Goal: Transaction & Acquisition: Book appointment/travel/reservation

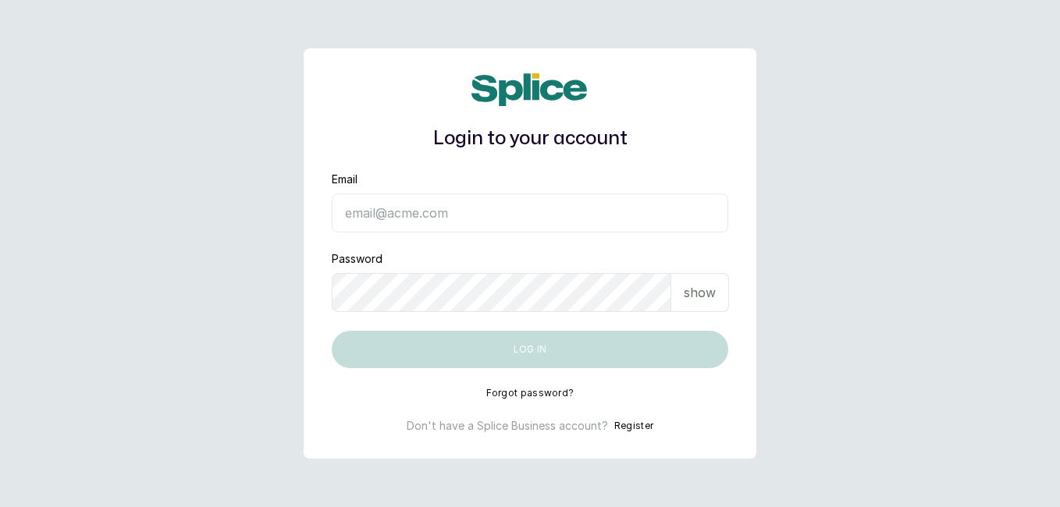
type input "[EMAIL_ADDRESS][DOMAIN_NAME]"
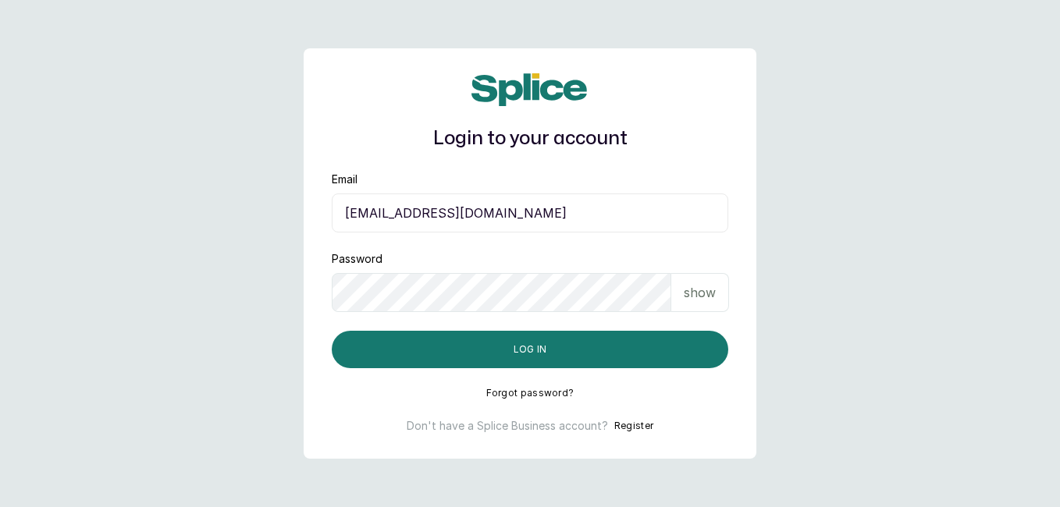
click at [681, 349] on button "Log in" at bounding box center [530, 349] width 397 height 37
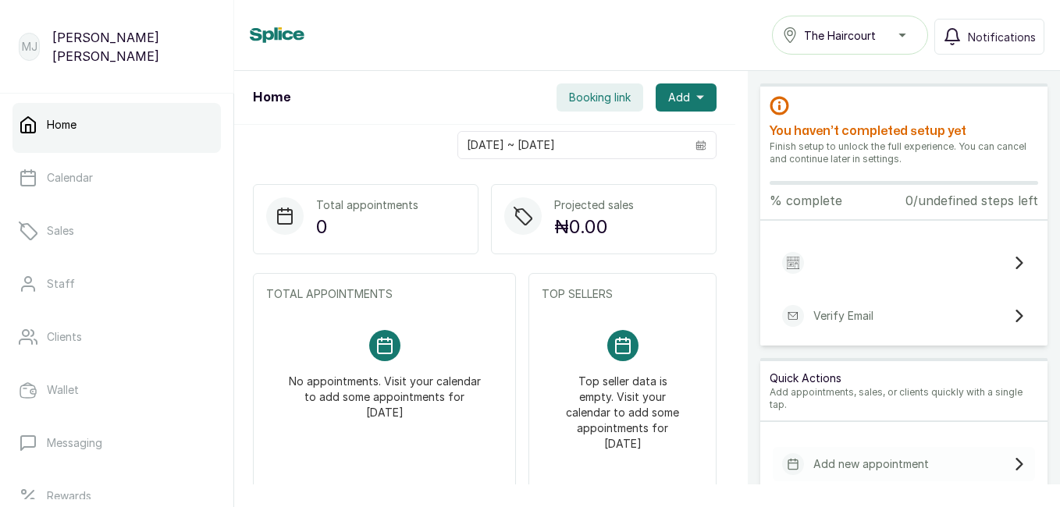
click at [668, 96] on span "Add" at bounding box center [679, 98] width 22 height 16
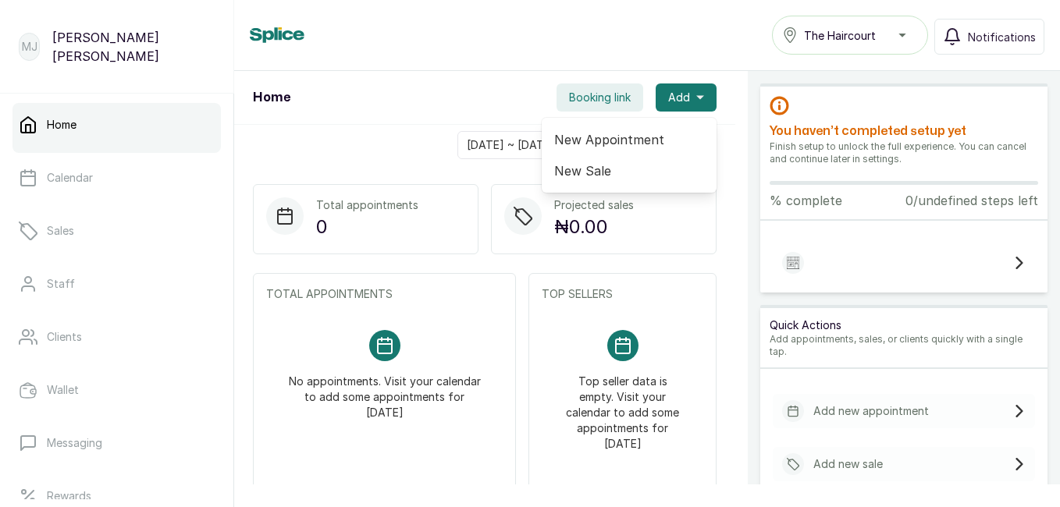
click at [632, 141] on span "New Appointment" at bounding box center [629, 139] width 150 height 19
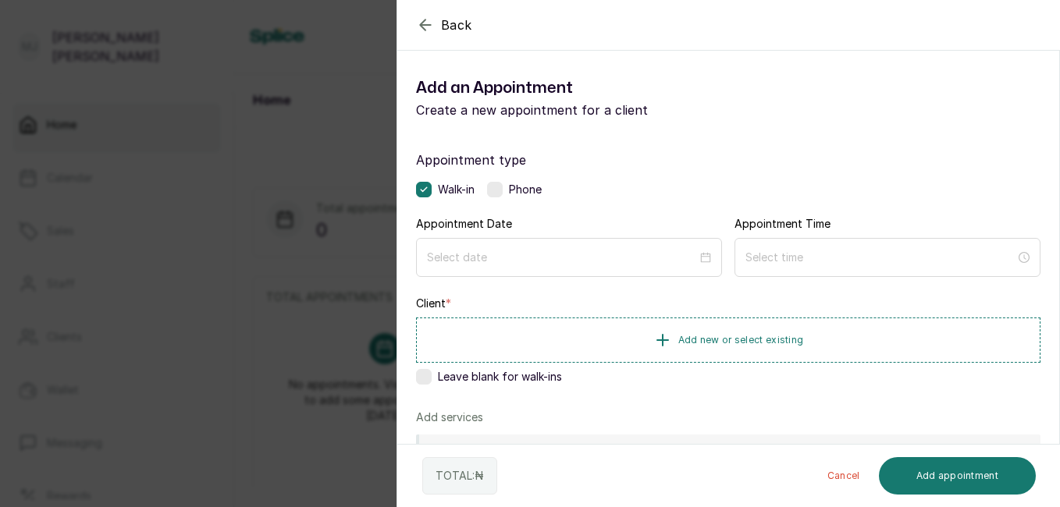
click at [503, 192] on label at bounding box center [495, 190] width 16 height 16
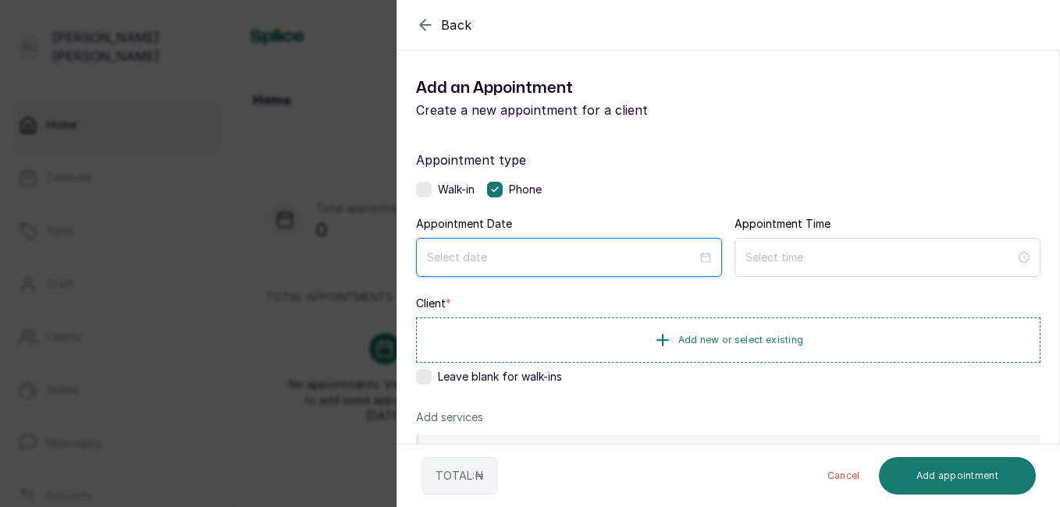
click at [526, 258] on input at bounding box center [562, 257] width 270 height 17
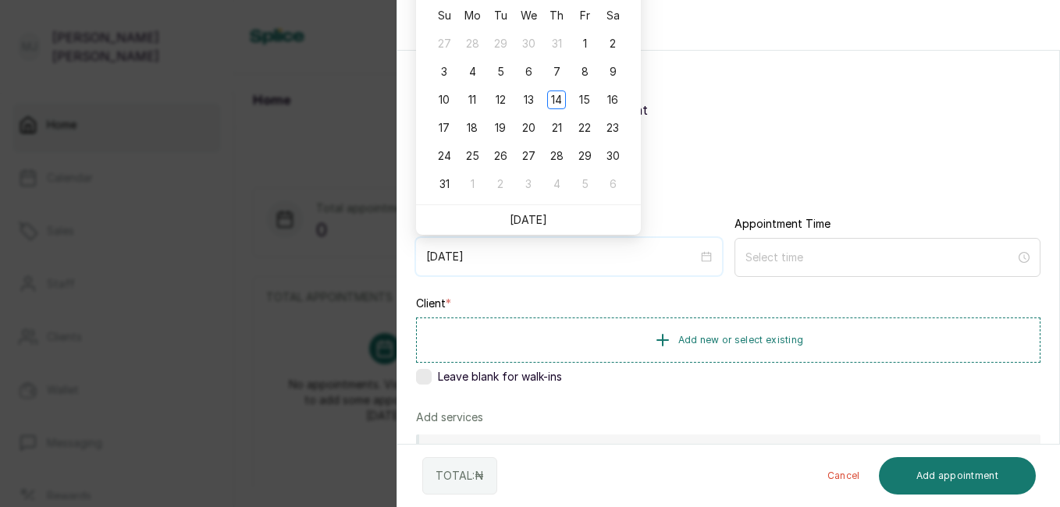
type input "[DATE]"
click at [534, 226] on link "[DATE]" at bounding box center [528, 219] width 37 height 13
type input "2025/08/14"
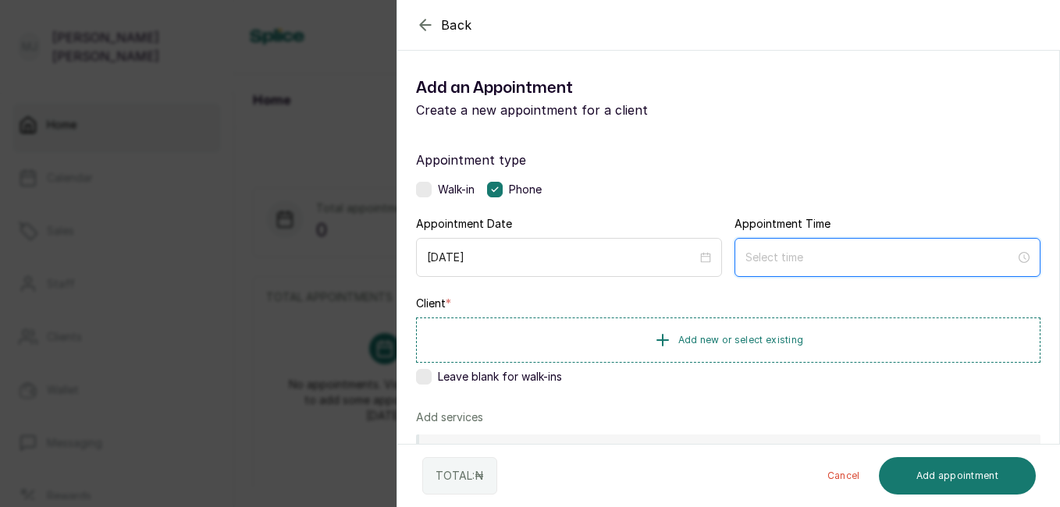
click at [768, 256] on input at bounding box center [880, 257] width 270 height 17
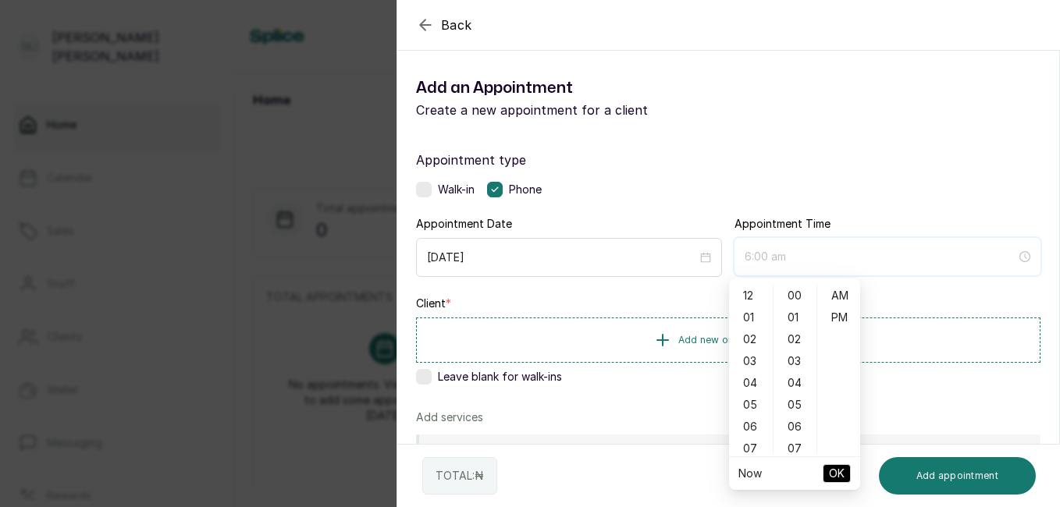
type input "7:00 am"
click at [752, 451] on div "10" at bounding box center [750, 452] width 37 height 22
click at [799, 401] on div "05" at bounding box center [795, 405] width 37 height 22
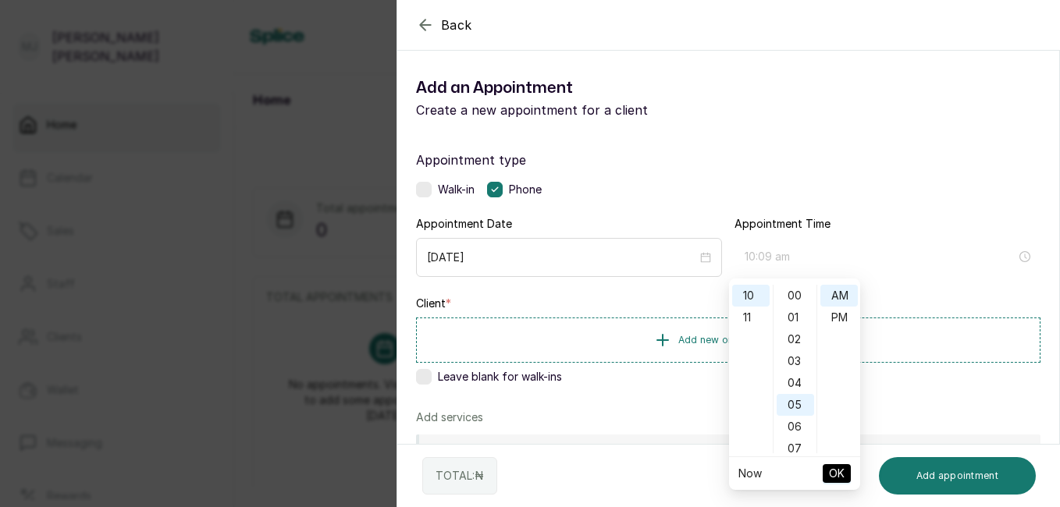
scroll to position [109, 0]
type input "10:05 am"
click at [835, 472] on span "OK" at bounding box center [837, 474] width 16 height 30
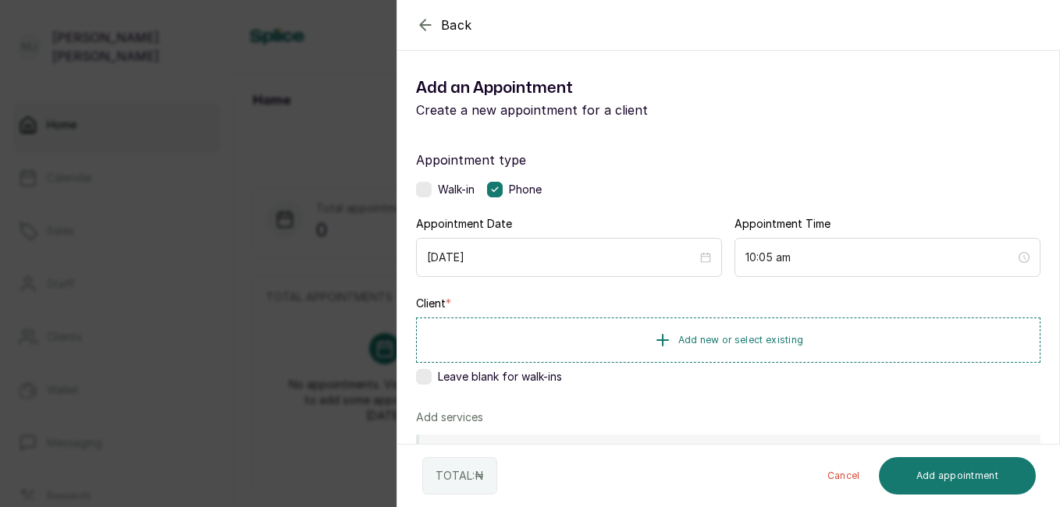
click at [773, 348] on button "Add new or select existing" at bounding box center [728, 340] width 624 height 45
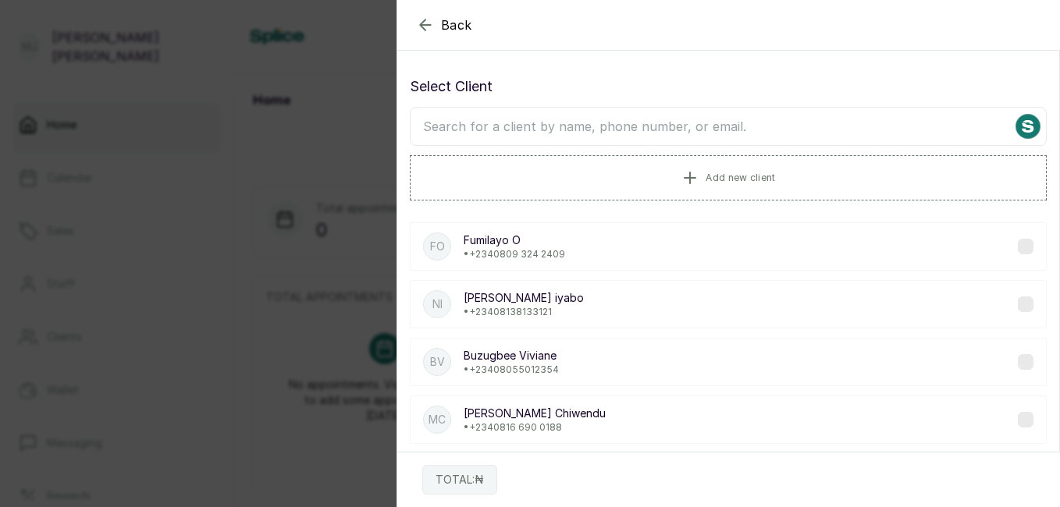
click at [600, 133] on input "text" at bounding box center [728, 126] width 637 height 39
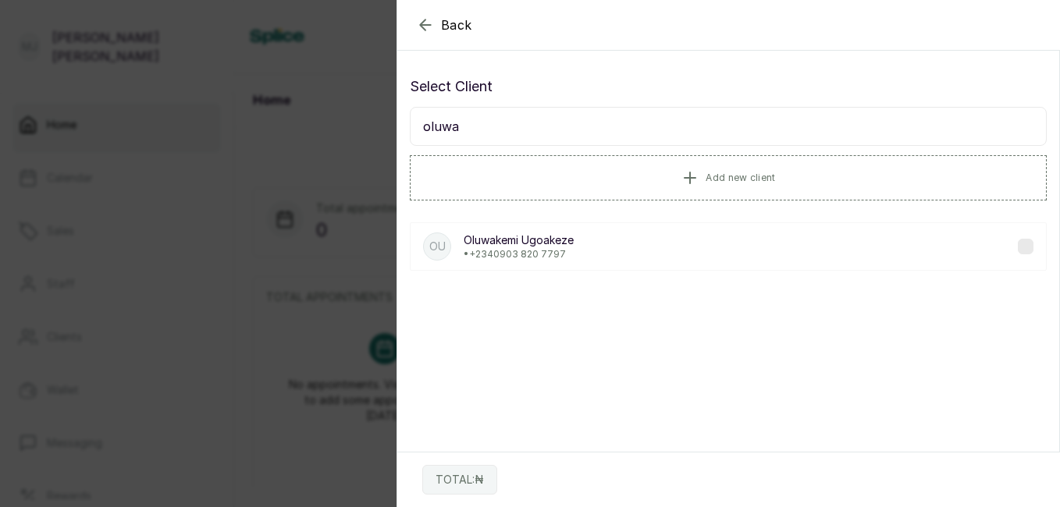
type input "oluwa"
click at [531, 240] on p "Oluwakemi Ugoakeze" at bounding box center [519, 241] width 110 height 16
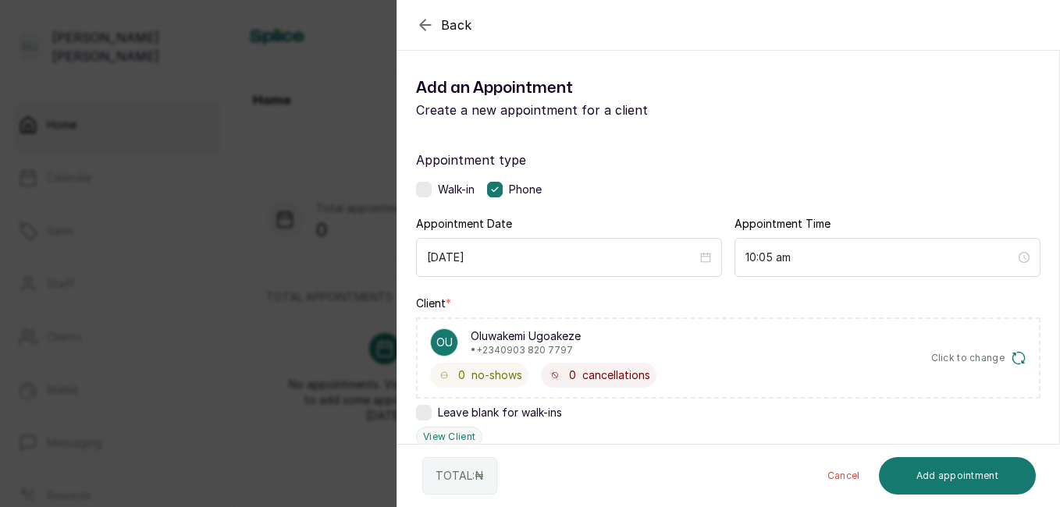
scroll to position [376, 0]
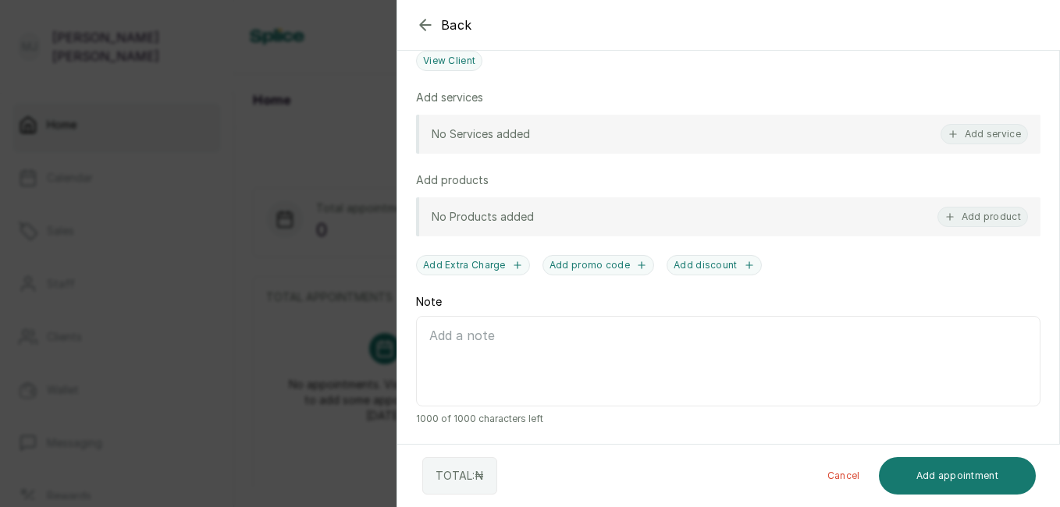
click at [956, 139] on button "Add service" at bounding box center [984, 134] width 87 height 20
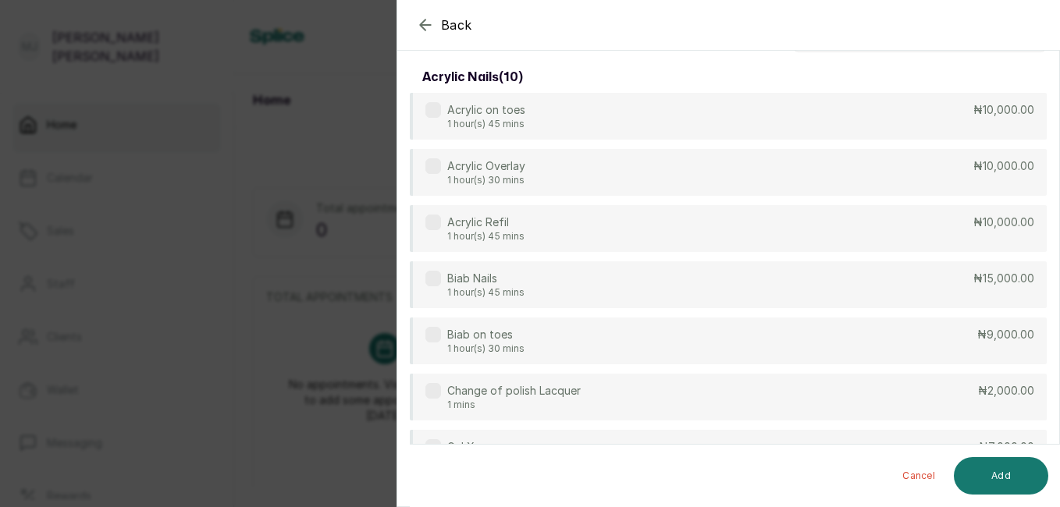
scroll to position [0, 0]
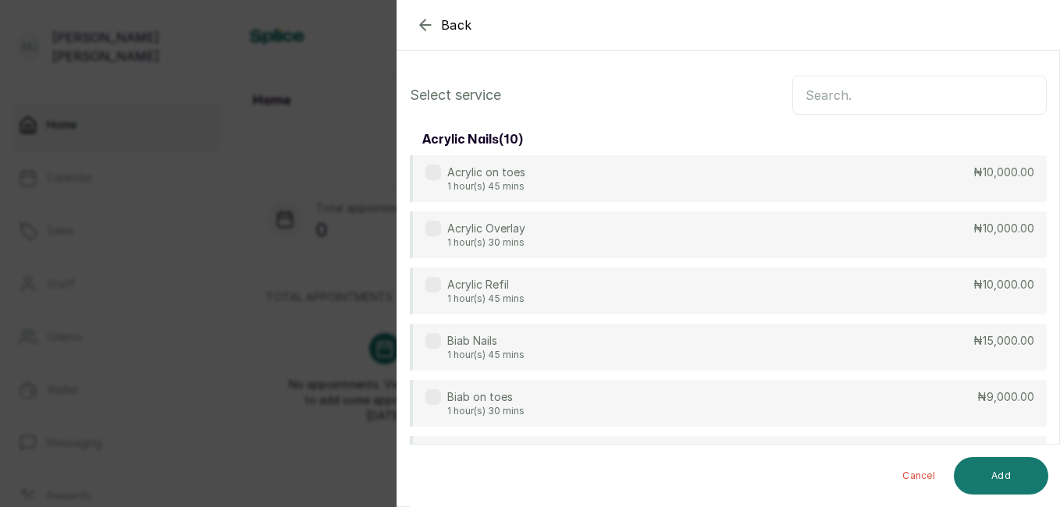
click at [864, 102] on input "text" at bounding box center [919, 95] width 254 height 39
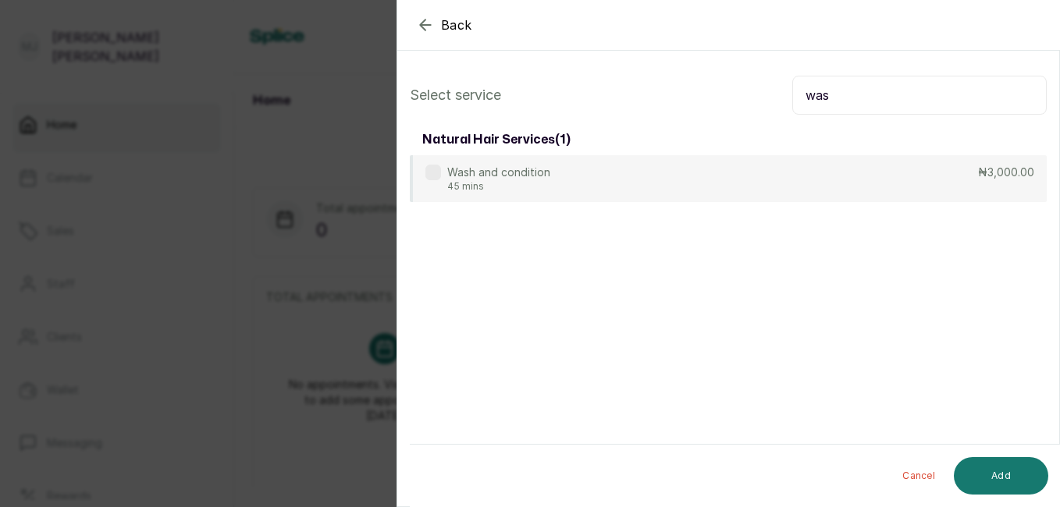
type input "was"
click at [767, 190] on div "Wash and condition 45 mins ₦3,000.00" at bounding box center [728, 178] width 637 height 47
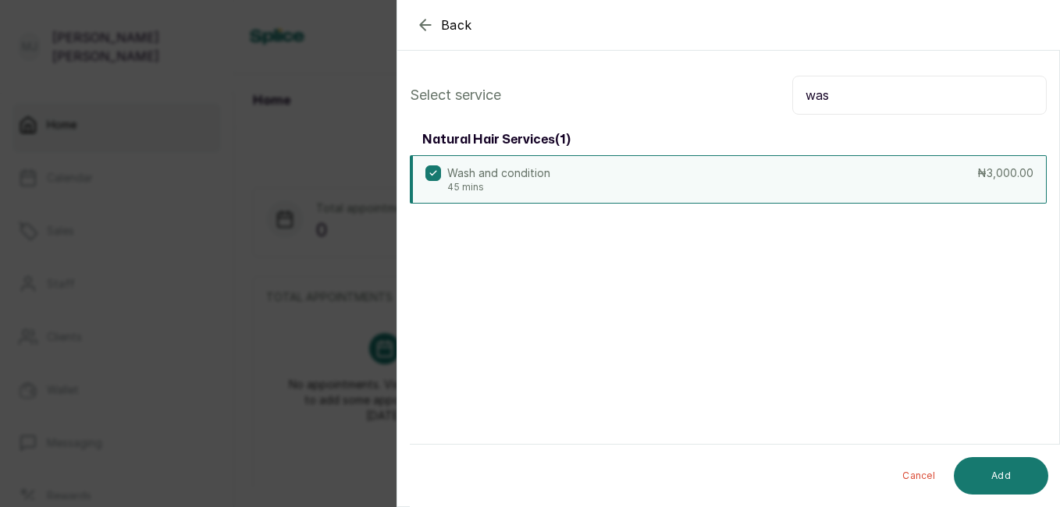
click at [1006, 480] on button "Add" at bounding box center [1001, 475] width 94 height 37
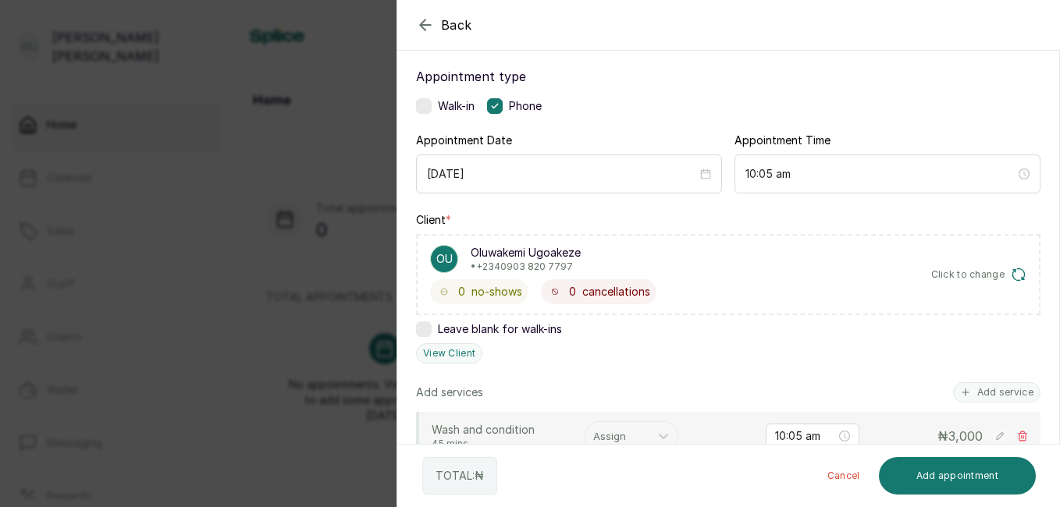
scroll to position [134, 0]
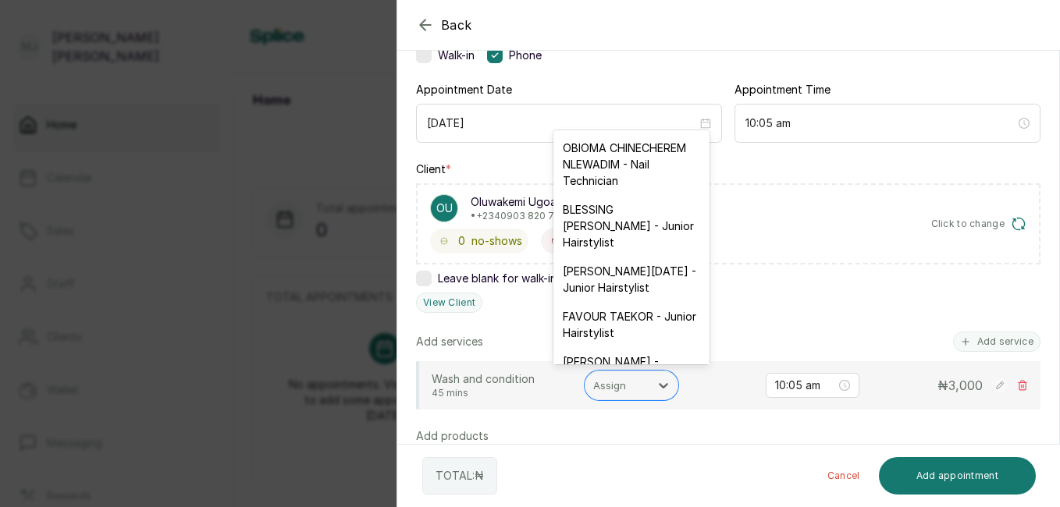
click at [643, 390] on div "Assign" at bounding box center [617, 385] width 64 height 27
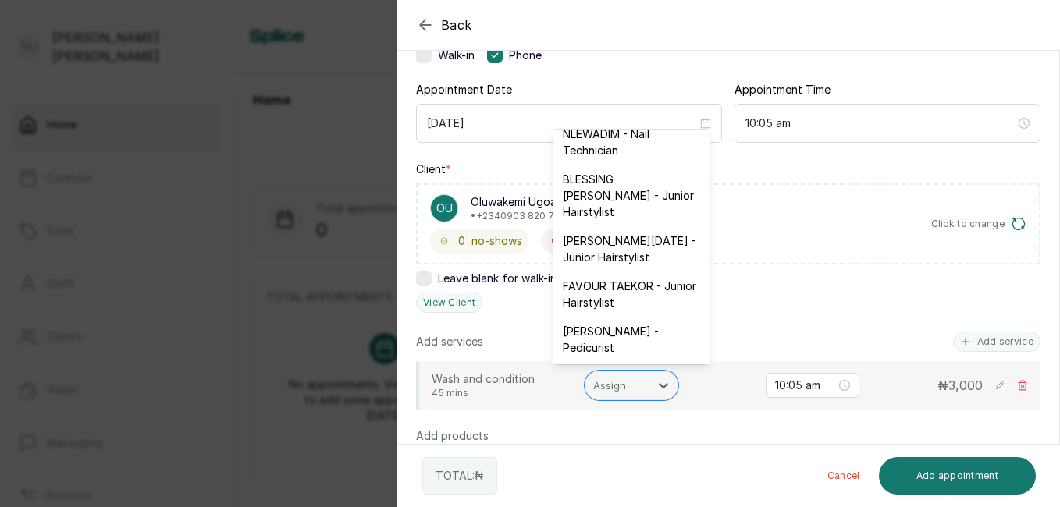
click at [620, 317] on div "FAVOUR TAEKOR - Junior Hairstylist" at bounding box center [631, 294] width 156 height 45
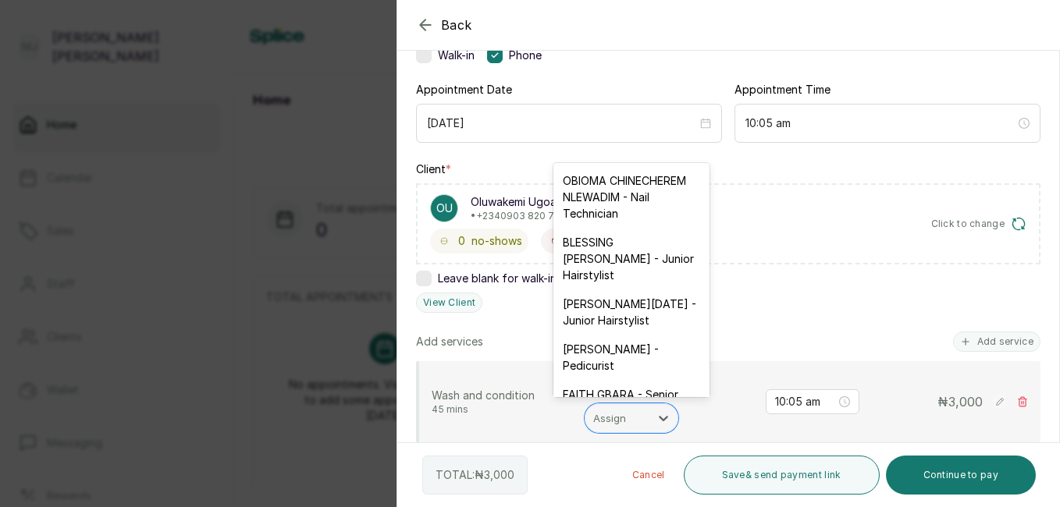
click at [631, 415] on div at bounding box center [617, 418] width 48 height 20
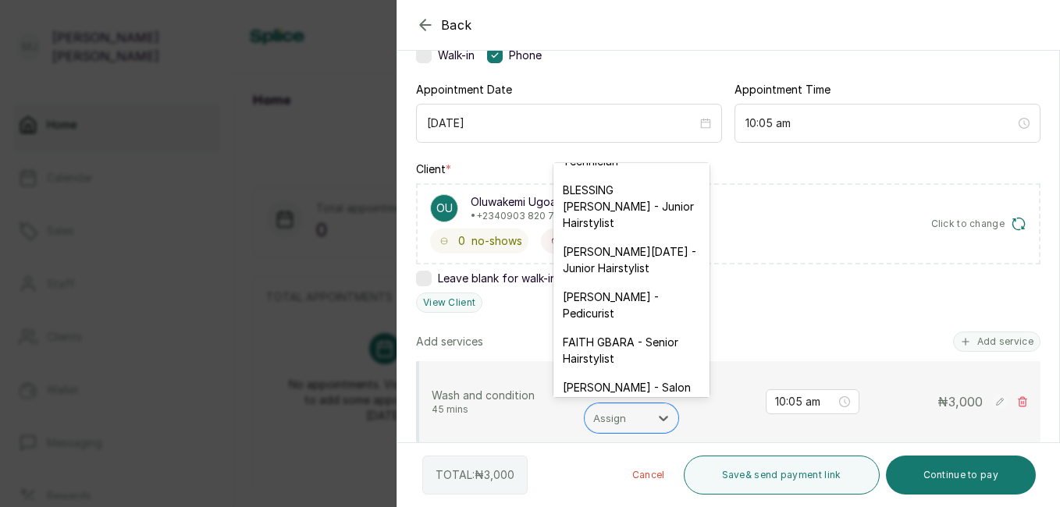
click at [623, 283] on div "ESTHER PHILIP SUNDAY - Junior Hairstylist" at bounding box center [631, 259] width 156 height 45
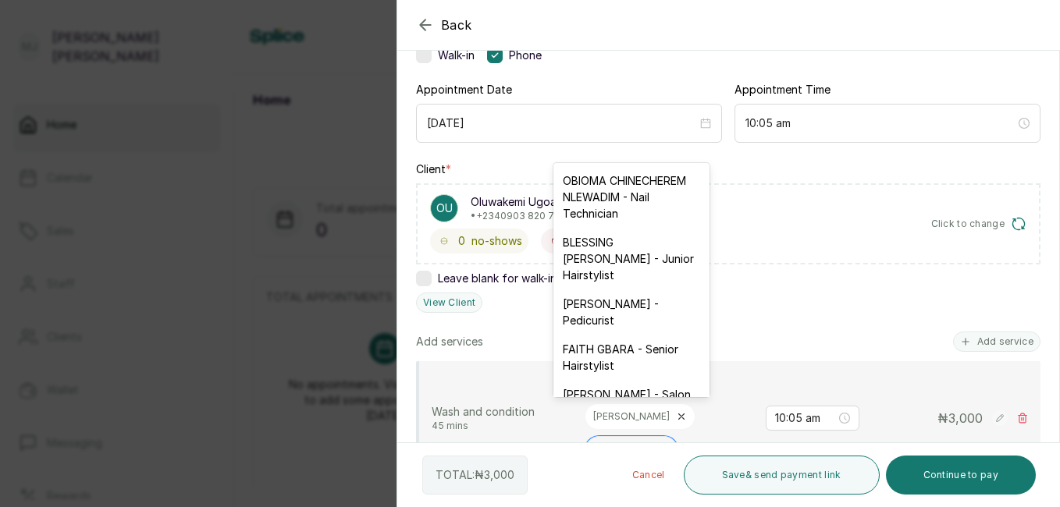
click at [643, 438] on div "Assign" at bounding box center [617, 451] width 64 height 27
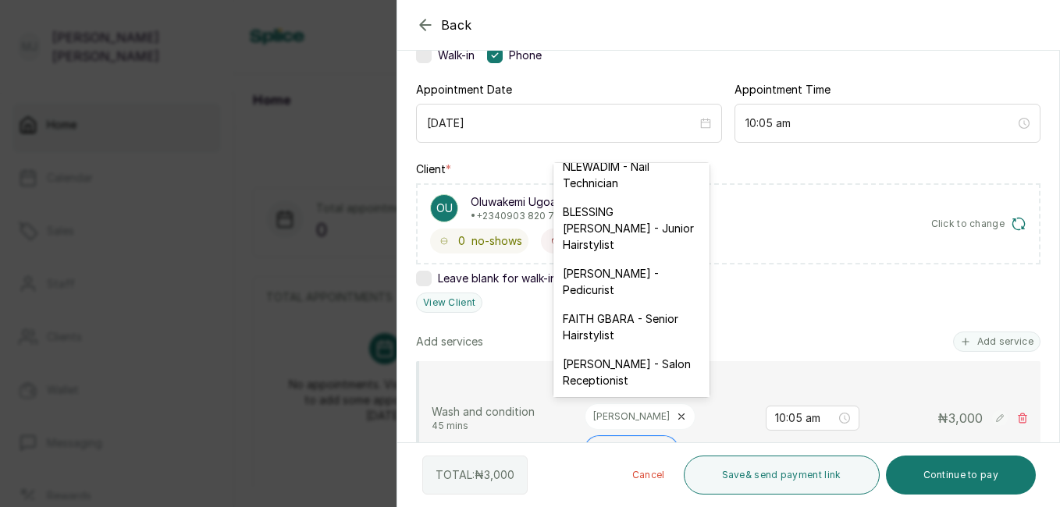
click at [665, 350] on div "FAITH GBARA - Senior Hairstylist" at bounding box center [631, 326] width 156 height 45
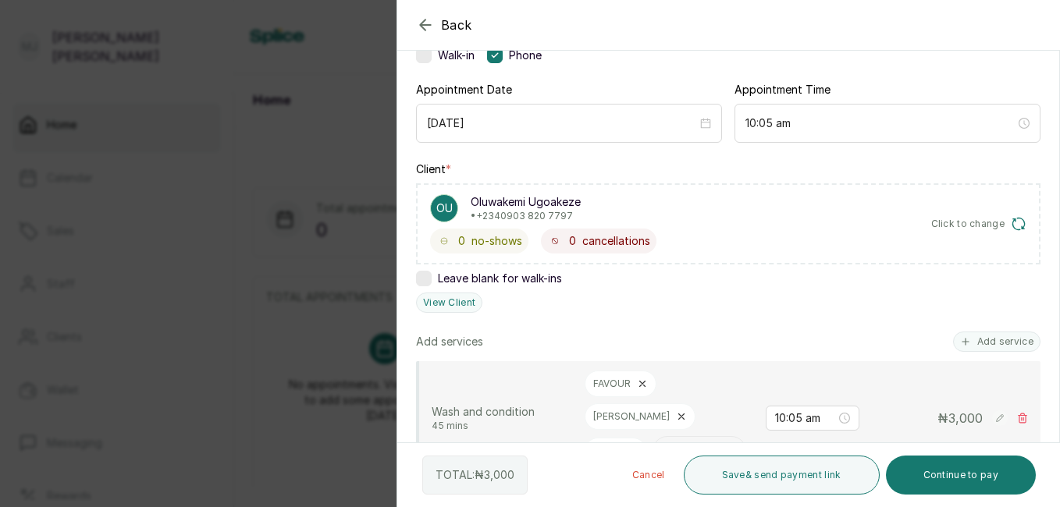
click at [992, 418] on rect at bounding box center [1000, 419] width 16 height 16
click at [841, 422] on div "Wash and condition 45 mins FAVOUR ESTHER FAITH Assign 10:05 am 3,000" at bounding box center [730, 435] width 596 height 128
click at [834, 436] on input "3,000" at bounding box center [867, 435] width 194 height 20
type input "3"
type input "9,000"
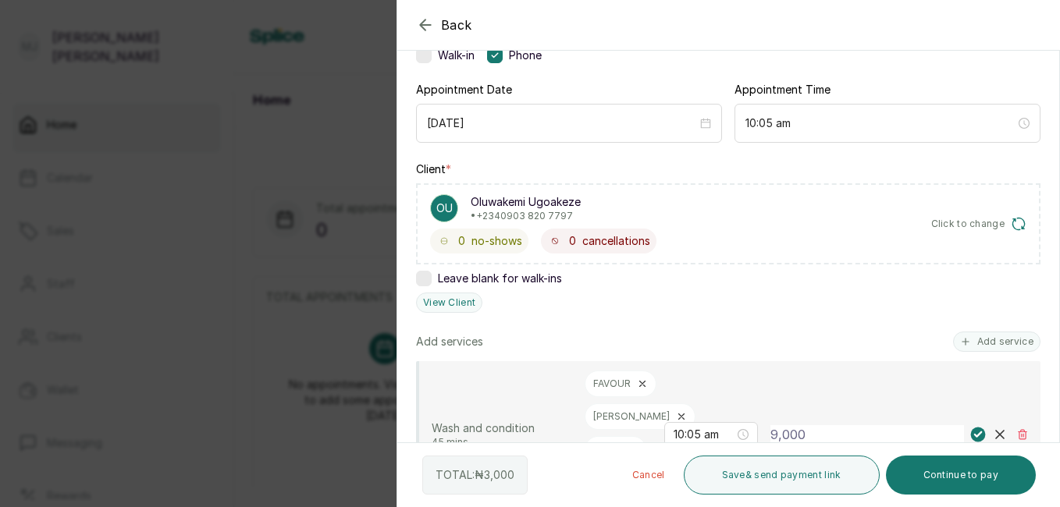
click at [971, 436] on rect at bounding box center [978, 435] width 15 height 15
click at [969, 343] on button "Add service" at bounding box center [996, 342] width 87 height 20
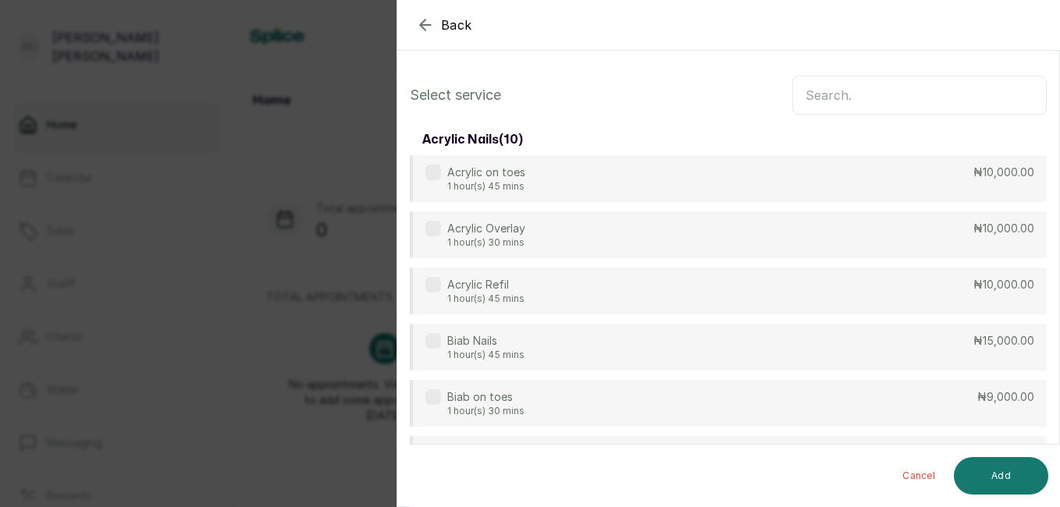
click at [920, 94] on input "text" at bounding box center [919, 95] width 254 height 39
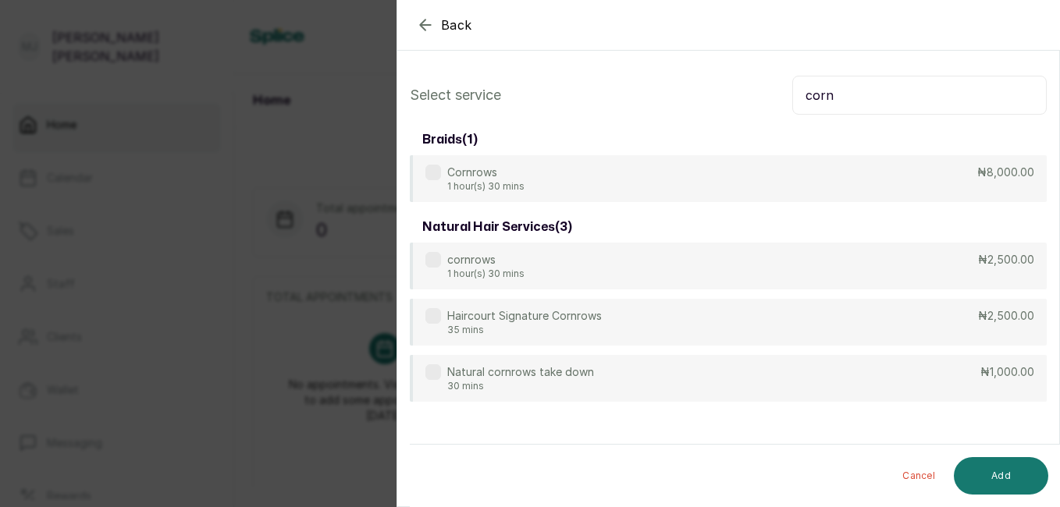
type input "corn"
click at [933, 317] on div "Haircourt Signature Cornrows 35 mins ₦2,500.00" at bounding box center [728, 322] width 637 height 47
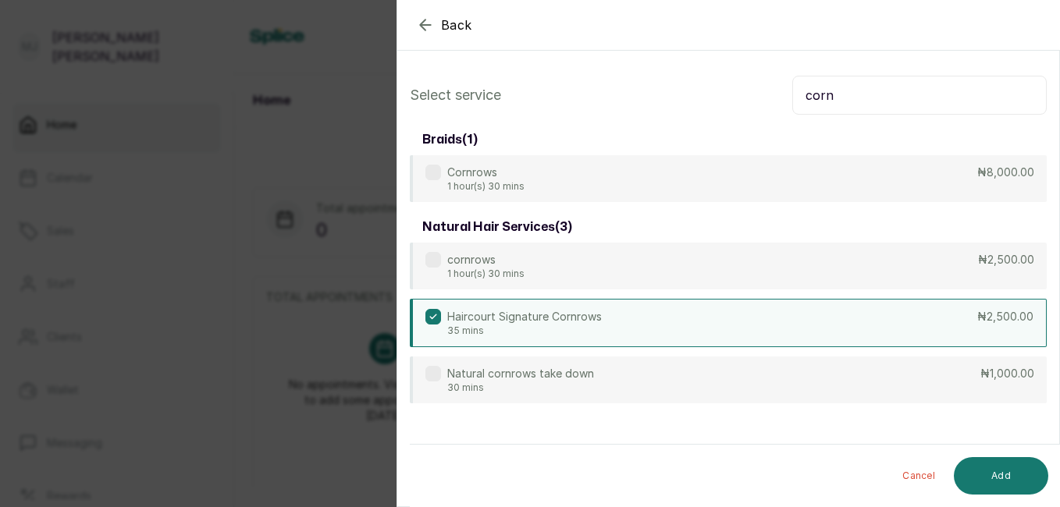
click at [1005, 475] on button "Add" at bounding box center [1001, 475] width 94 height 37
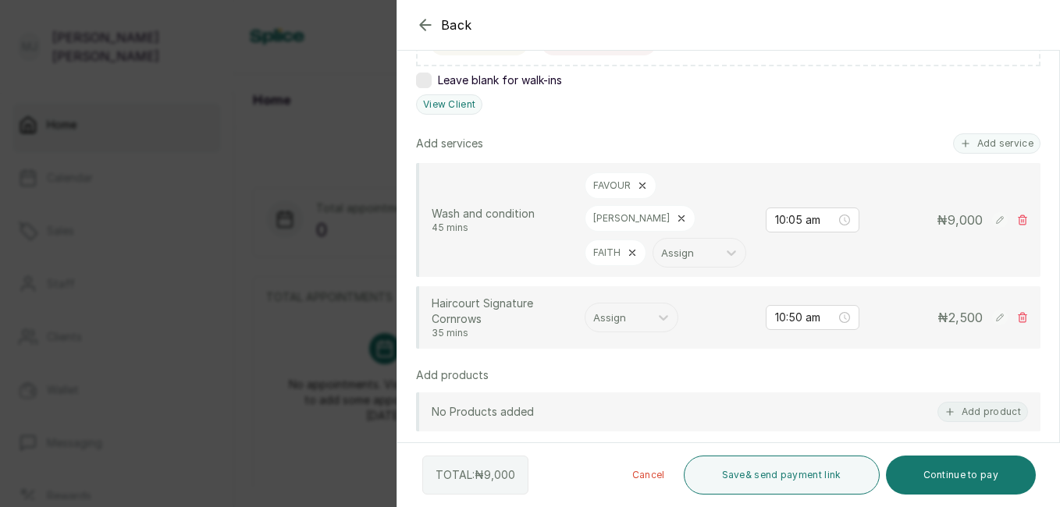
scroll to position [337, 0]
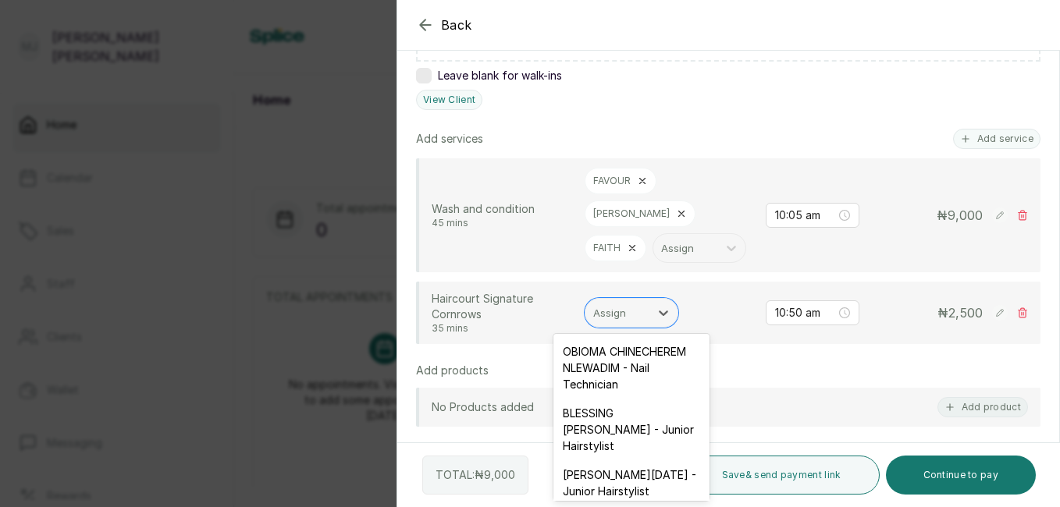
click at [652, 316] on div at bounding box center [663, 313] width 28 height 28
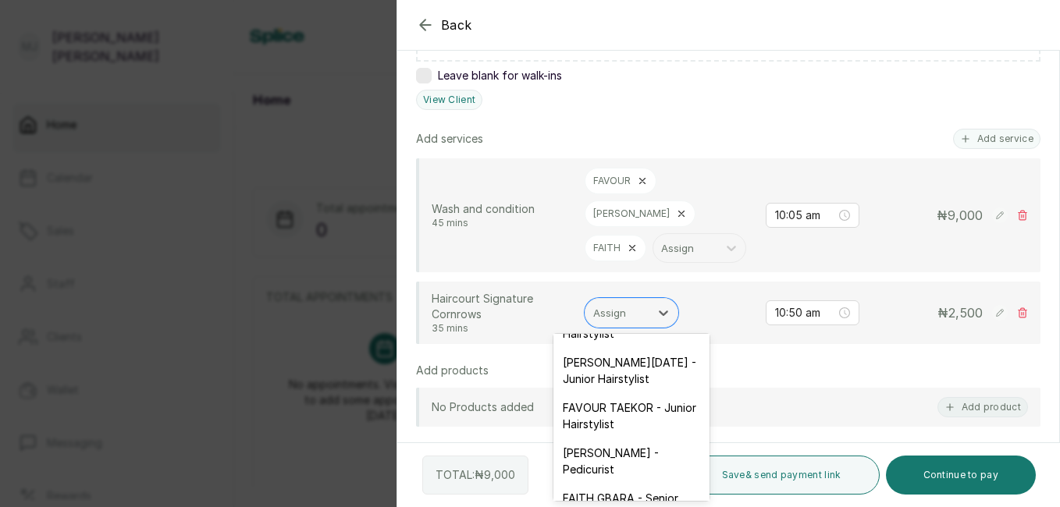
scroll to position [125, 0]
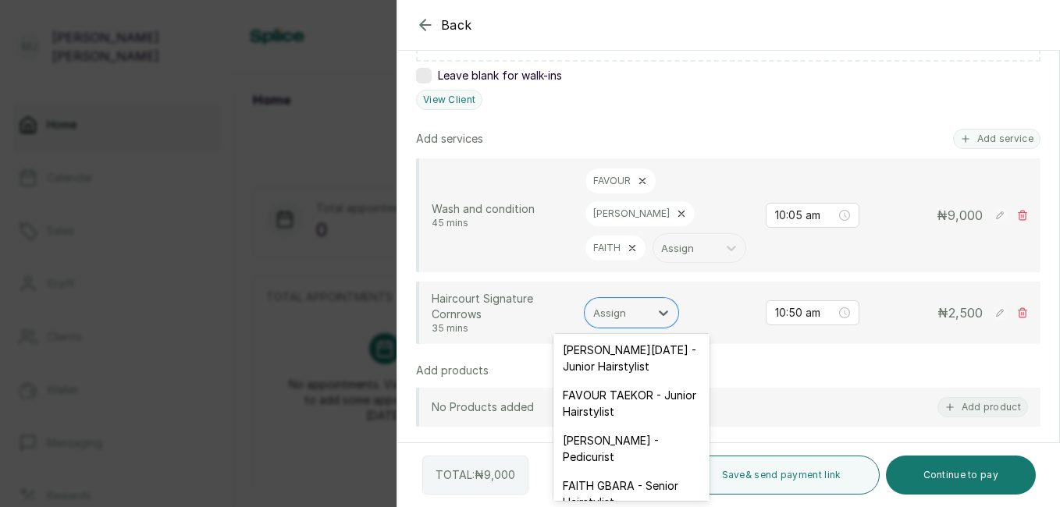
click at [655, 426] on div "FAVOUR TAEKOR - Junior Hairstylist" at bounding box center [631, 403] width 156 height 45
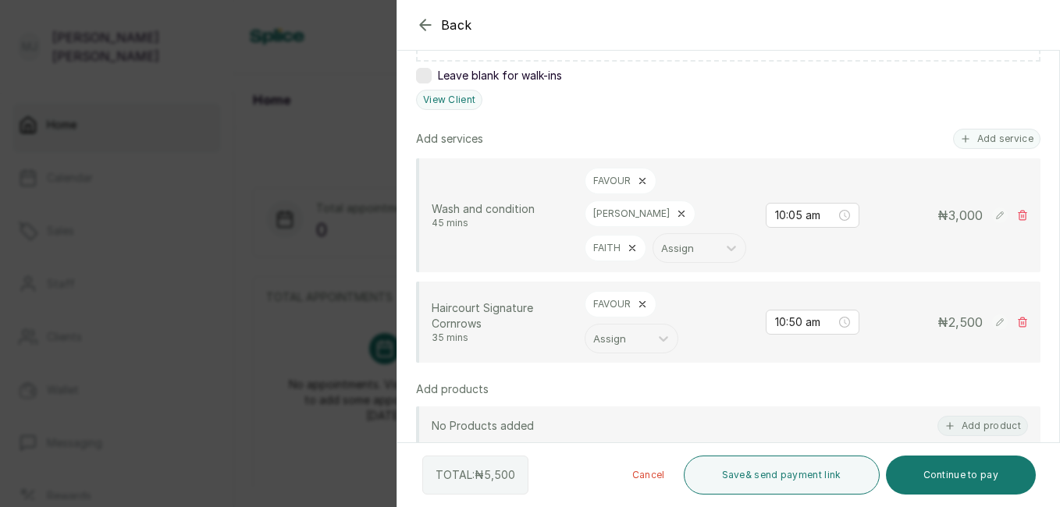
click at [992, 213] on rect at bounding box center [1000, 216] width 16 height 16
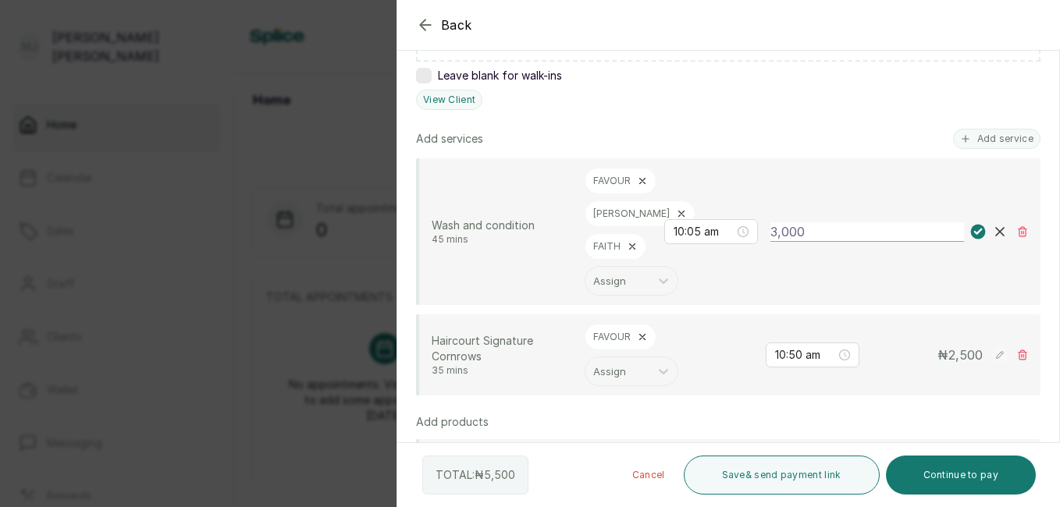
click at [916, 233] on input "3,000" at bounding box center [867, 232] width 194 height 20
type input "3"
type input "9,000"
click at [971, 233] on rect at bounding box center [978, 232] width 15 height 15
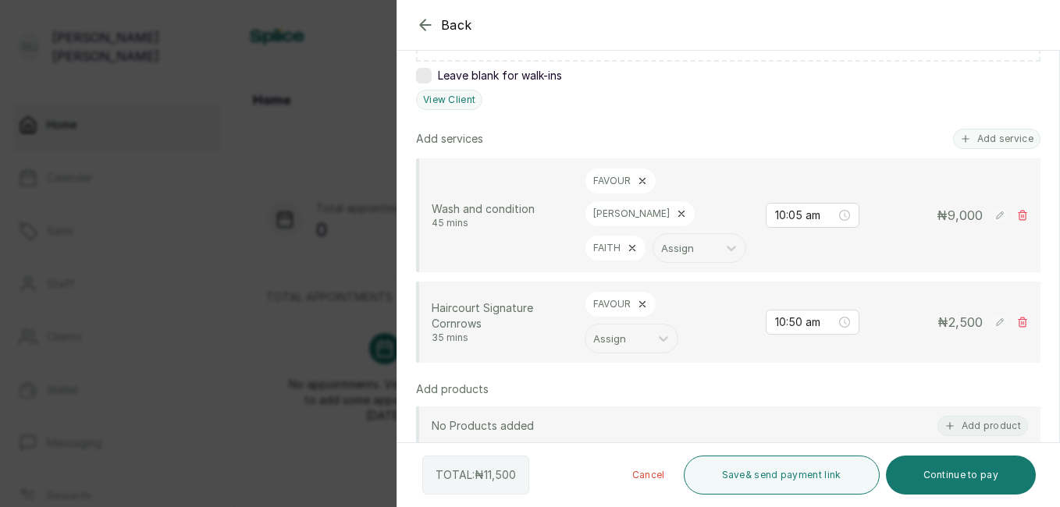
click at [932, 475] on button "Continue to pay" at bounding box center [961, 475] width 151 height 39
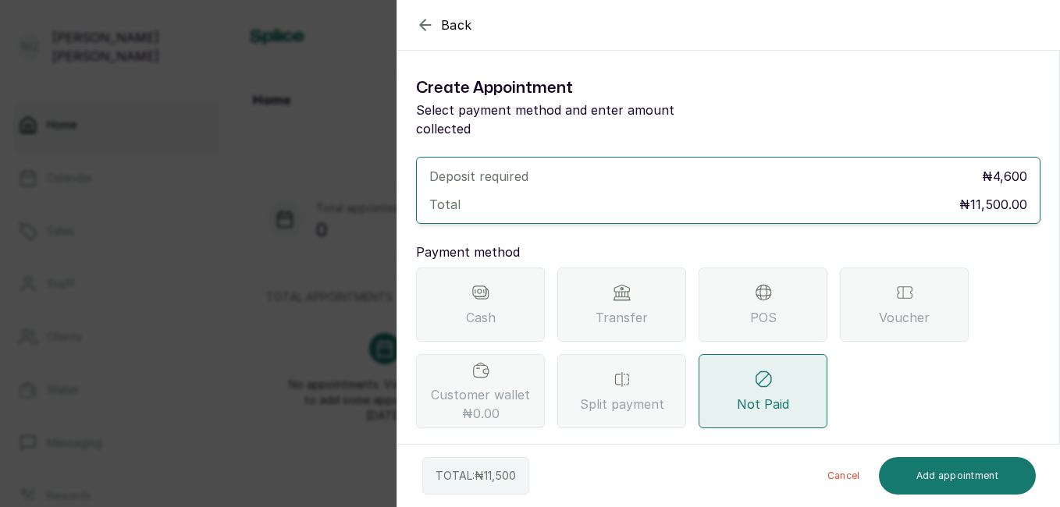
scroll to position [0, 0]
click at [630, 286] on div "Transfer" at bounding box center [621, 305] width 129 height 74
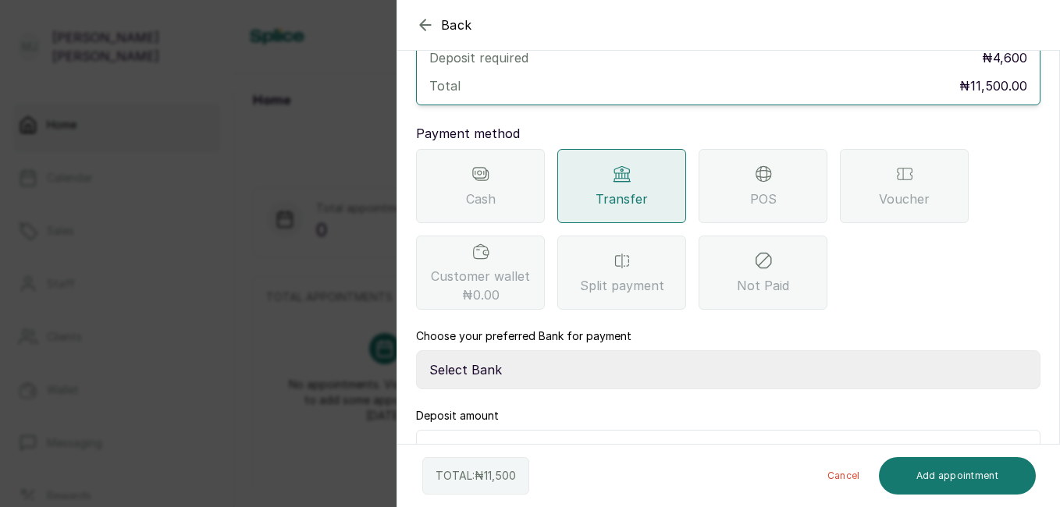
scroll to position [141, 0]
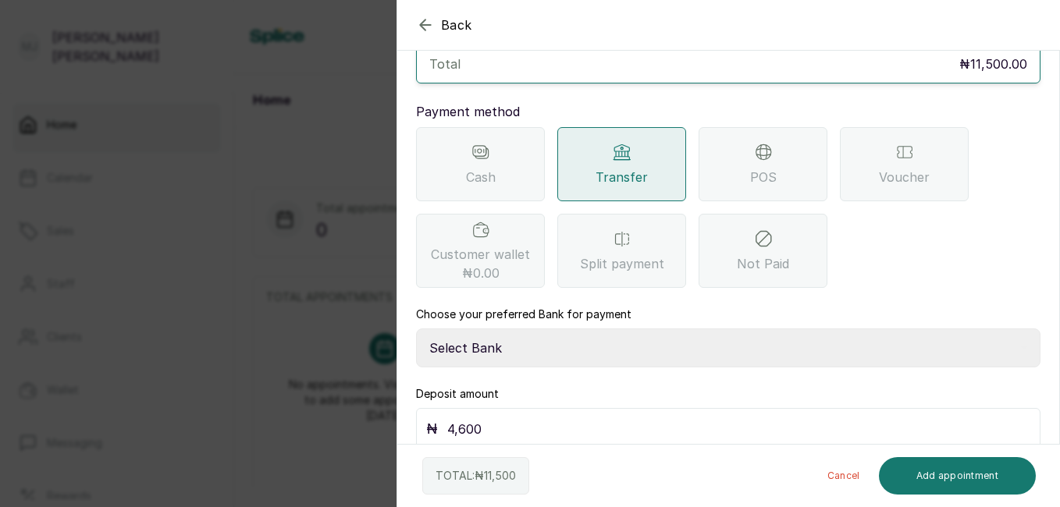
click at [614, 329] on select "Select Bank THE HAIR COURT Zenith Bank THE HAIR COURT Guaranty Trust Bank" at bounding box center [728, 348] width 624 height 39
select select "8093f8fd-914a-4246-9da3-7ae1719cd41e"
click at [416, 329] on select "Select Bank THE HAIR COURT Zenith Bank THE HAIR COURT Guaranty Trust Bank" at bounding box center [728, 348] width 624 height 39
click at [552, 418] on input "4,600" at bounding box center [738, 429] width 583 height 22
type input "4"
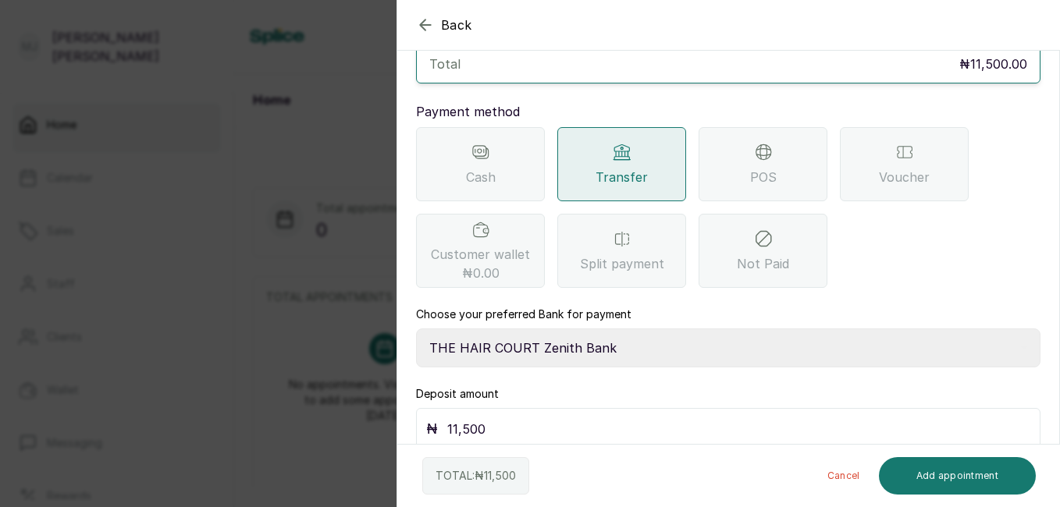
type input "11,500"
click at [950, 473] on button "Add appointment" at bounding box center [958, 475] width 158 height 37
